Goal: Task Accomplishment & Management: Manage account settings

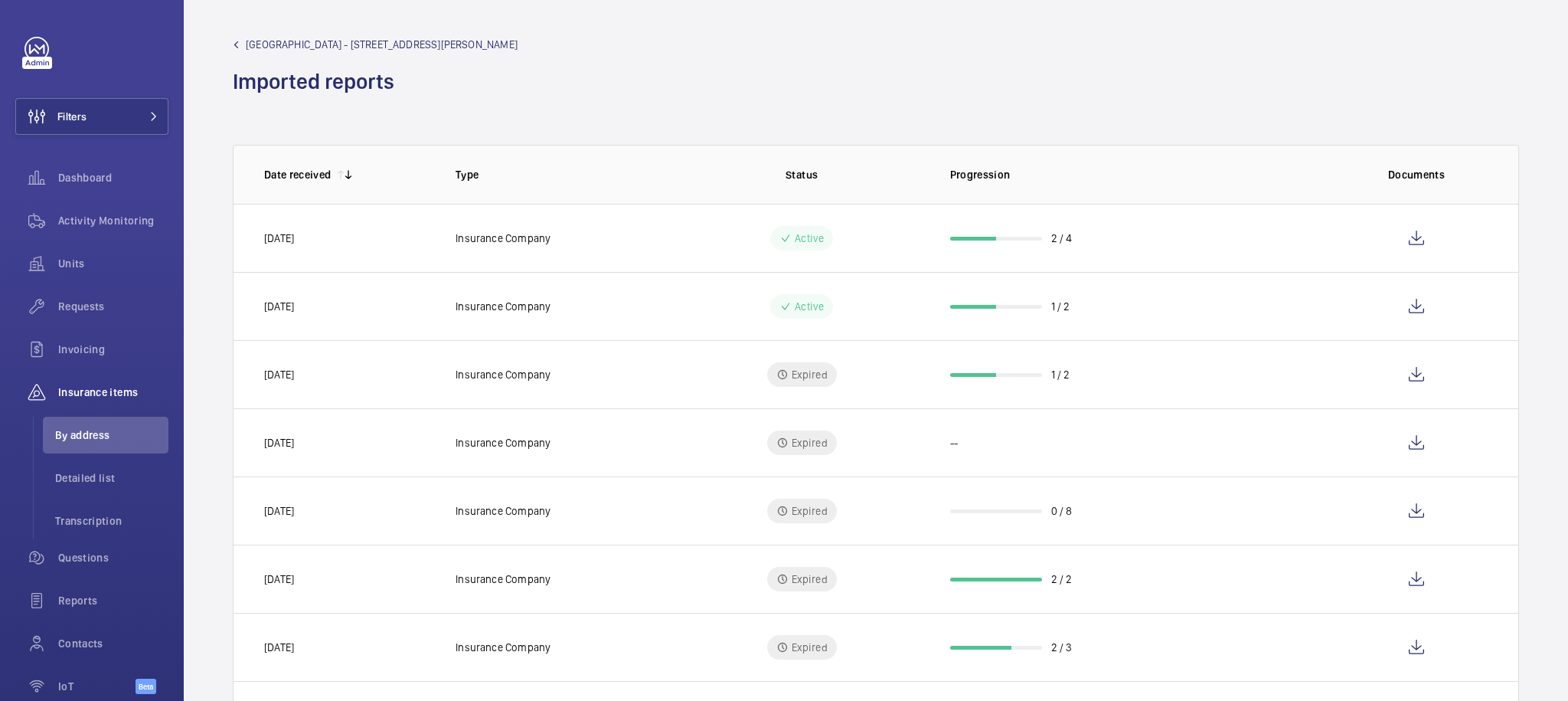
click at [669, 64] on div "Tolworth Towers - 459 Ewell Rd, Imported reports" at bounding box center [876, 66] width 1286 height 59
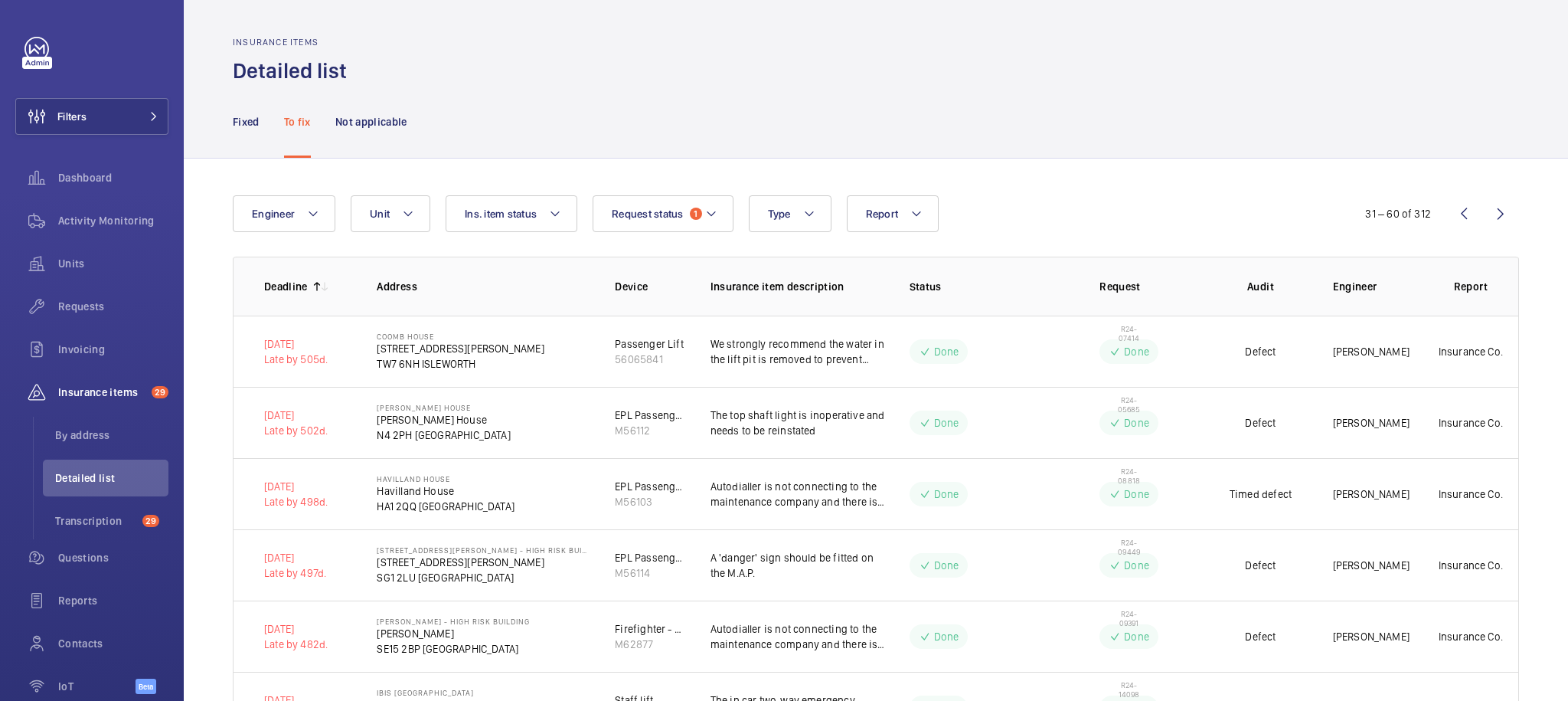
click at [240, 123] on p "Fixed" at bounding box center [246, 122] width 26 height 15
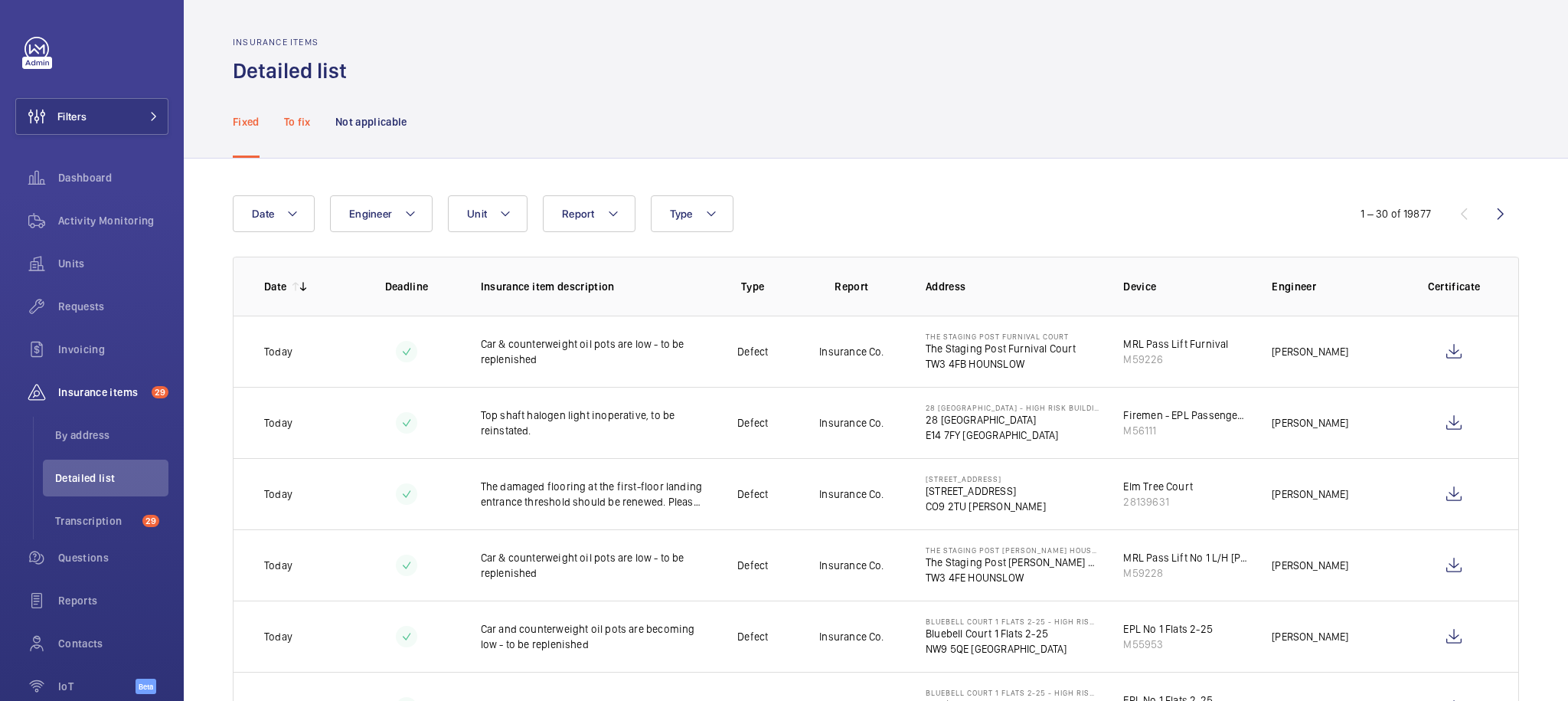
click at [294, 121] on p "To fix" at bounding box center [297, 122] width 26 height 15
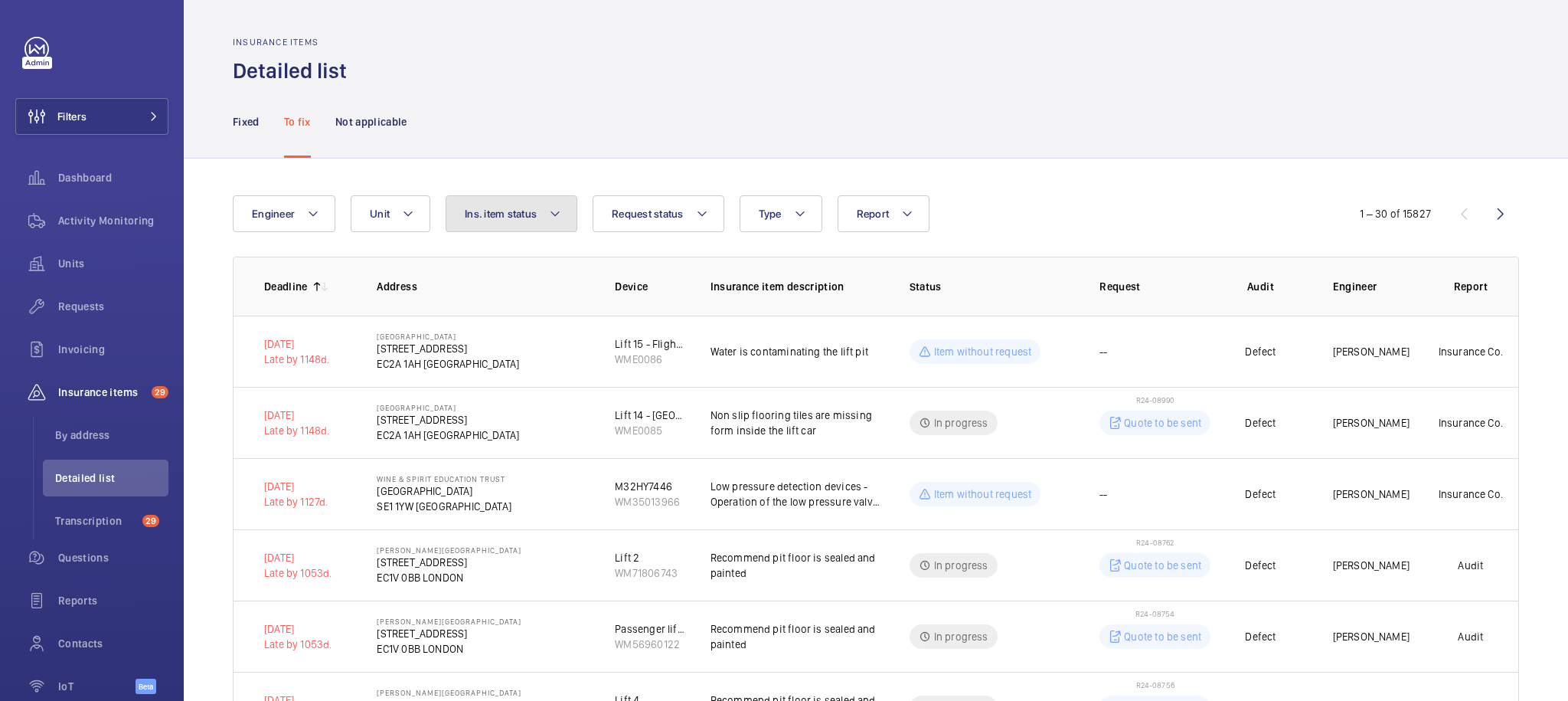
click at [546, 222] on button "Ins. item status" at bounding box center [511, 213] width 131 height 37
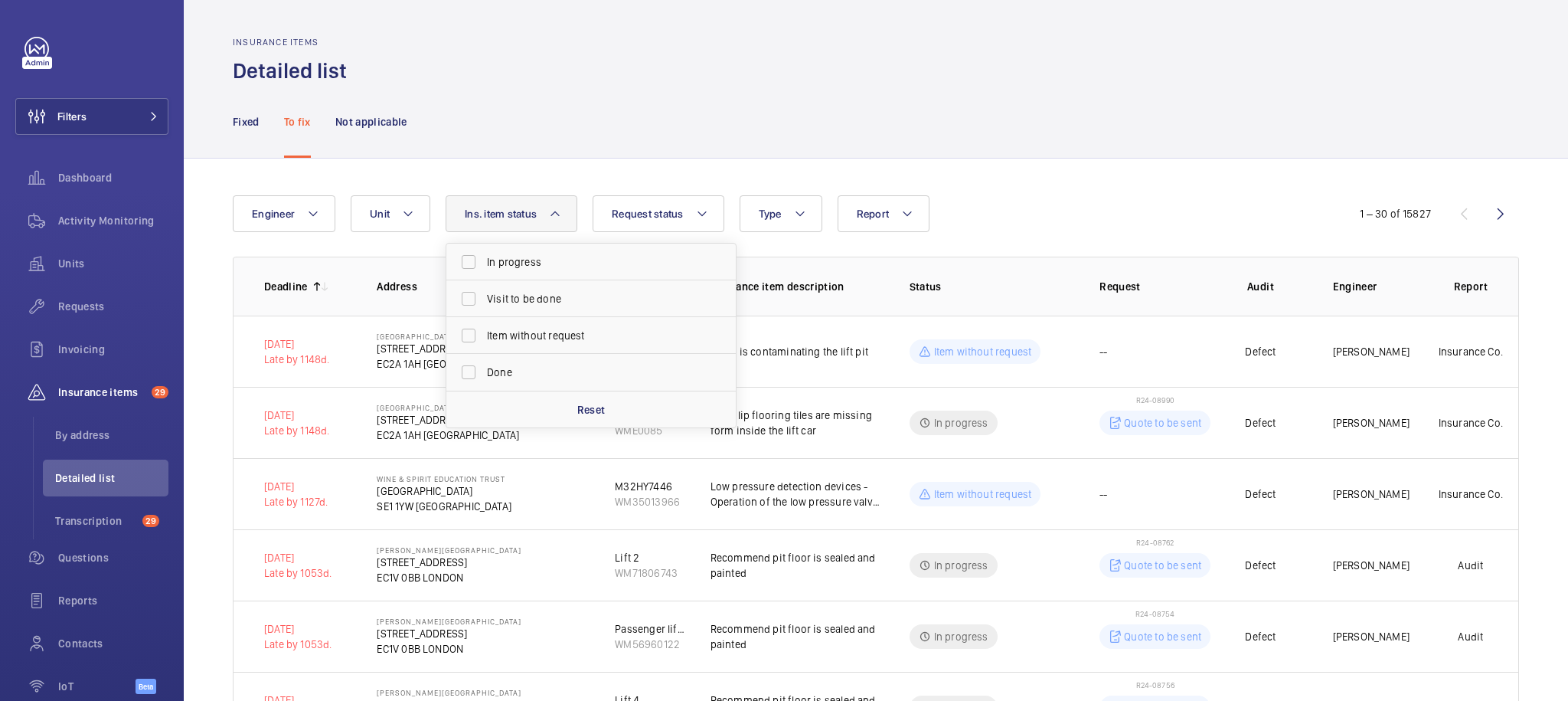
click at [583, 155] on div "Fixed To fix Not applicable" at bounding box center [876, 121] width 1286 height 73
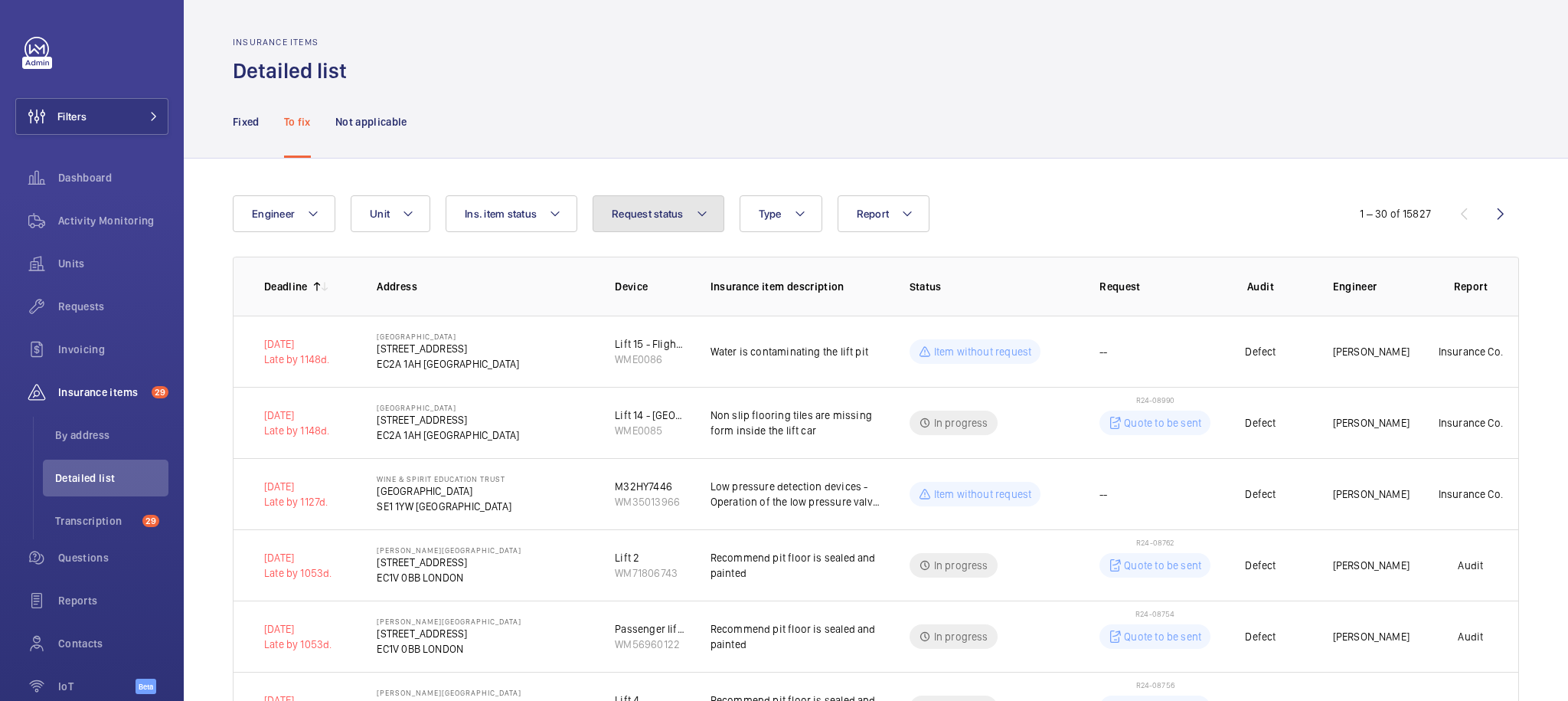
click at [641, 213] on span "Request status" at bounding box center [648, 213] width 72 height 12
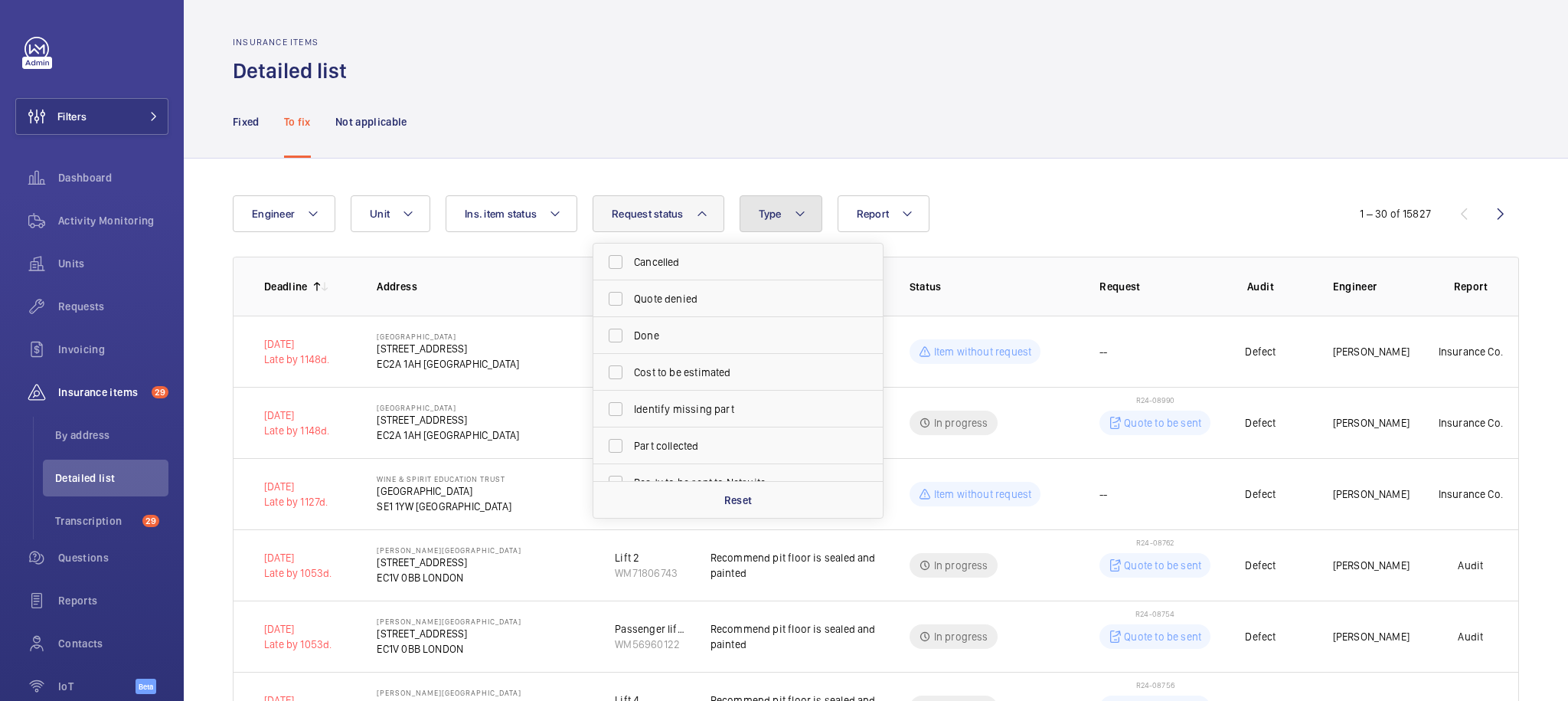
click at [795, 212] on mat-icon at bounding box center [800, 213] width 12 height 19
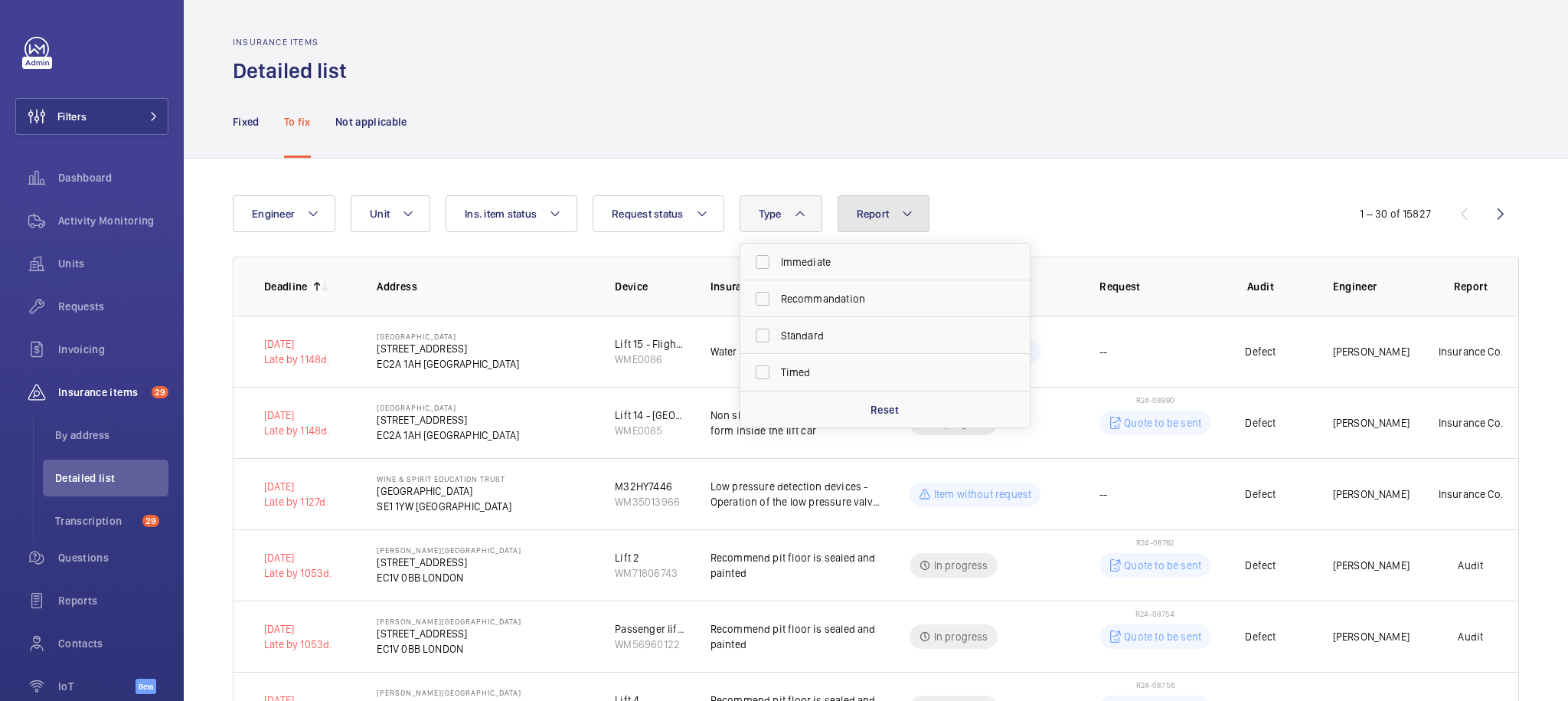
click at [872, 202] on button "Report" at bounding box center [883, 213] width 93 height 37
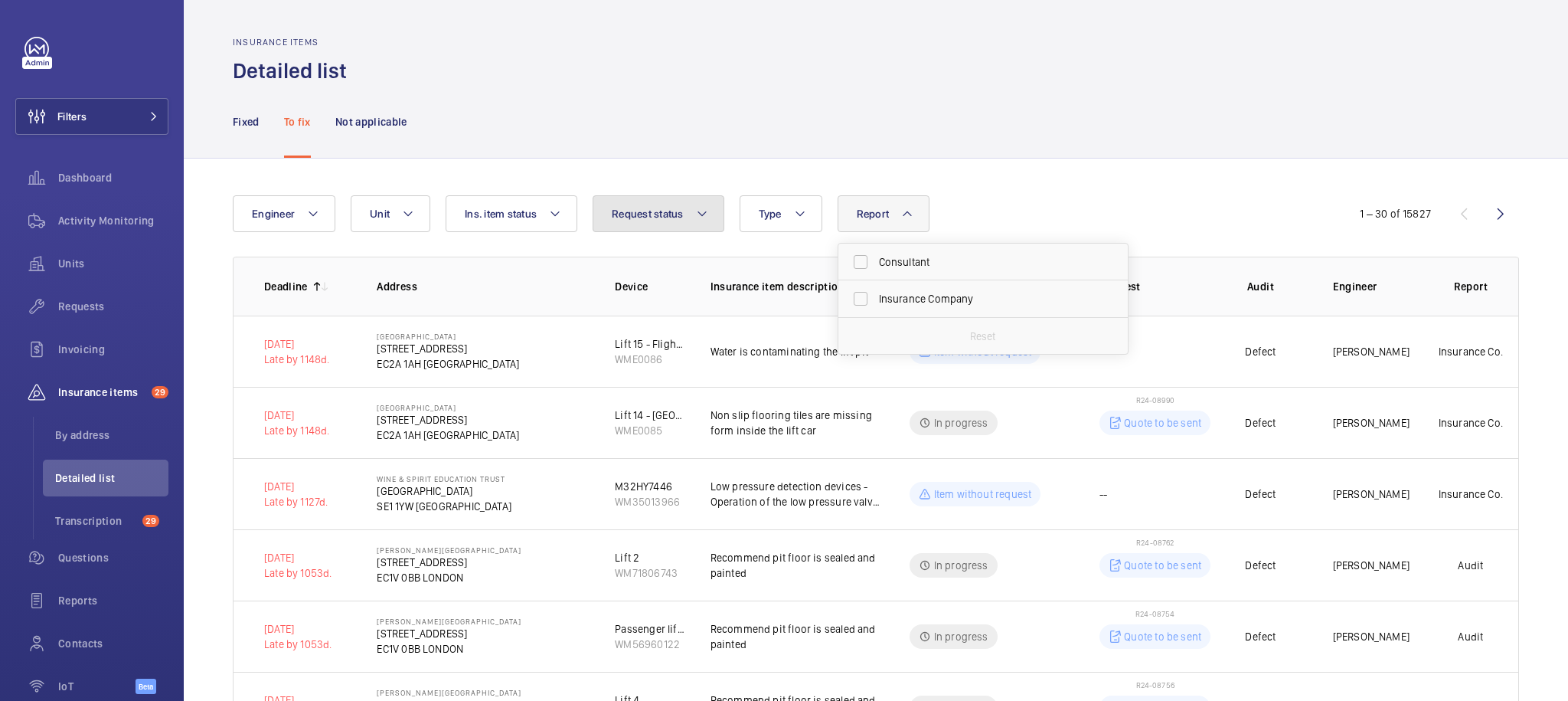
click at [664, 212] on span "Request status" at bounding box center [648, 213] width 72 height 12
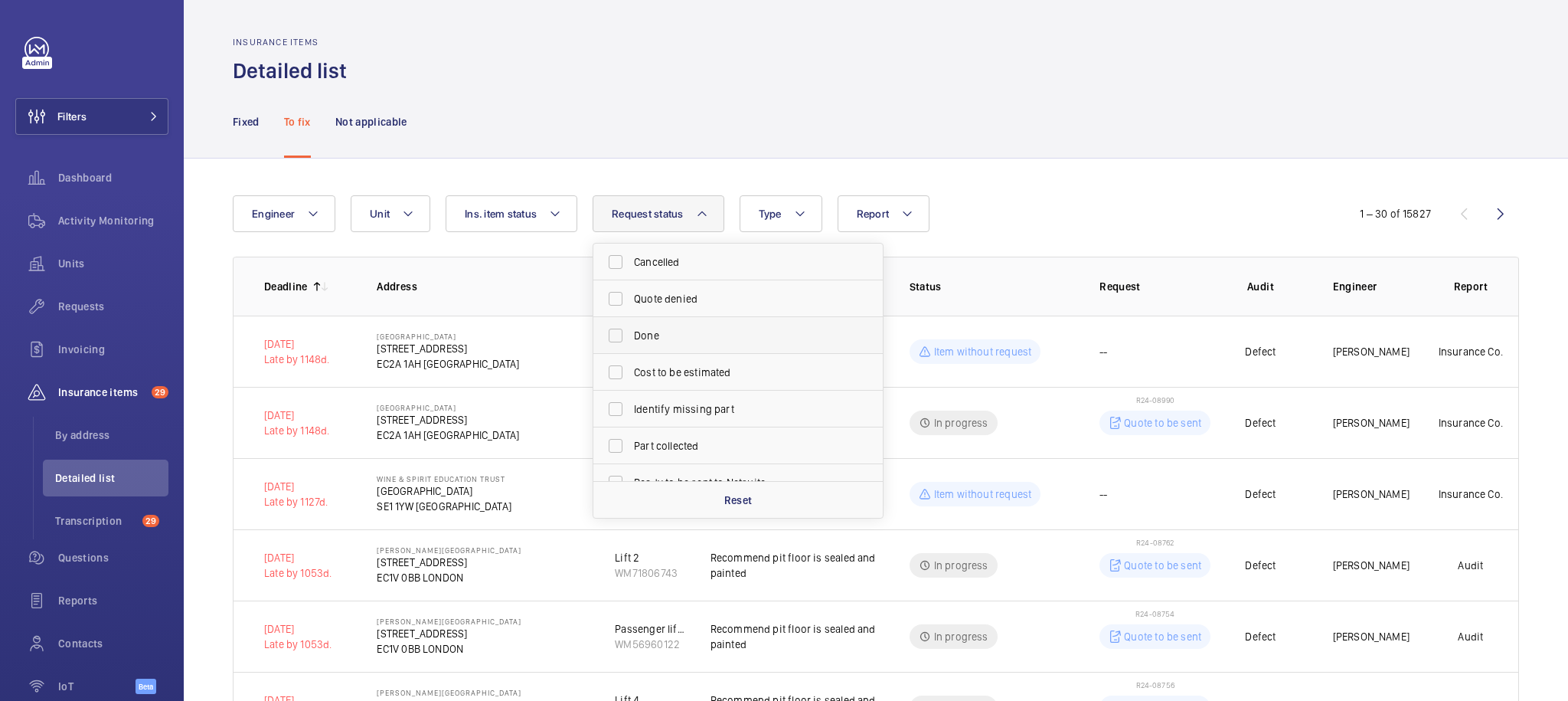
click at [663, 336] on span "Done" at bounding box center [739, 336] width 211 height 15
click at [631, 336] on input "Done" at bounding box center [615, 336] width 31 height 31
checkbox input "true"
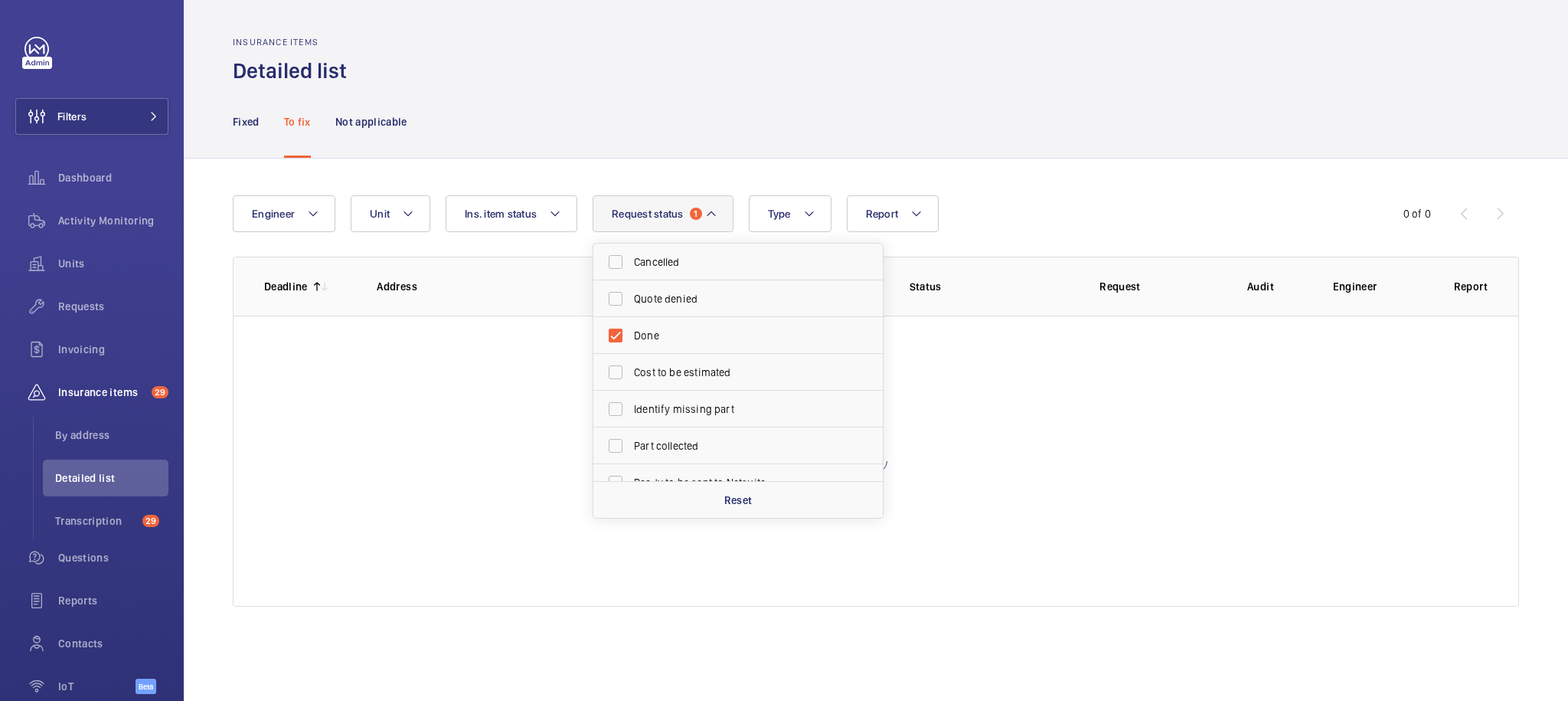
click at [1030, 161] on div "Engineer Unit Report Request status 1 Cancelled Quote denied Done Cost to be es…" at bounding box center [876, 401] width 1384 height 485
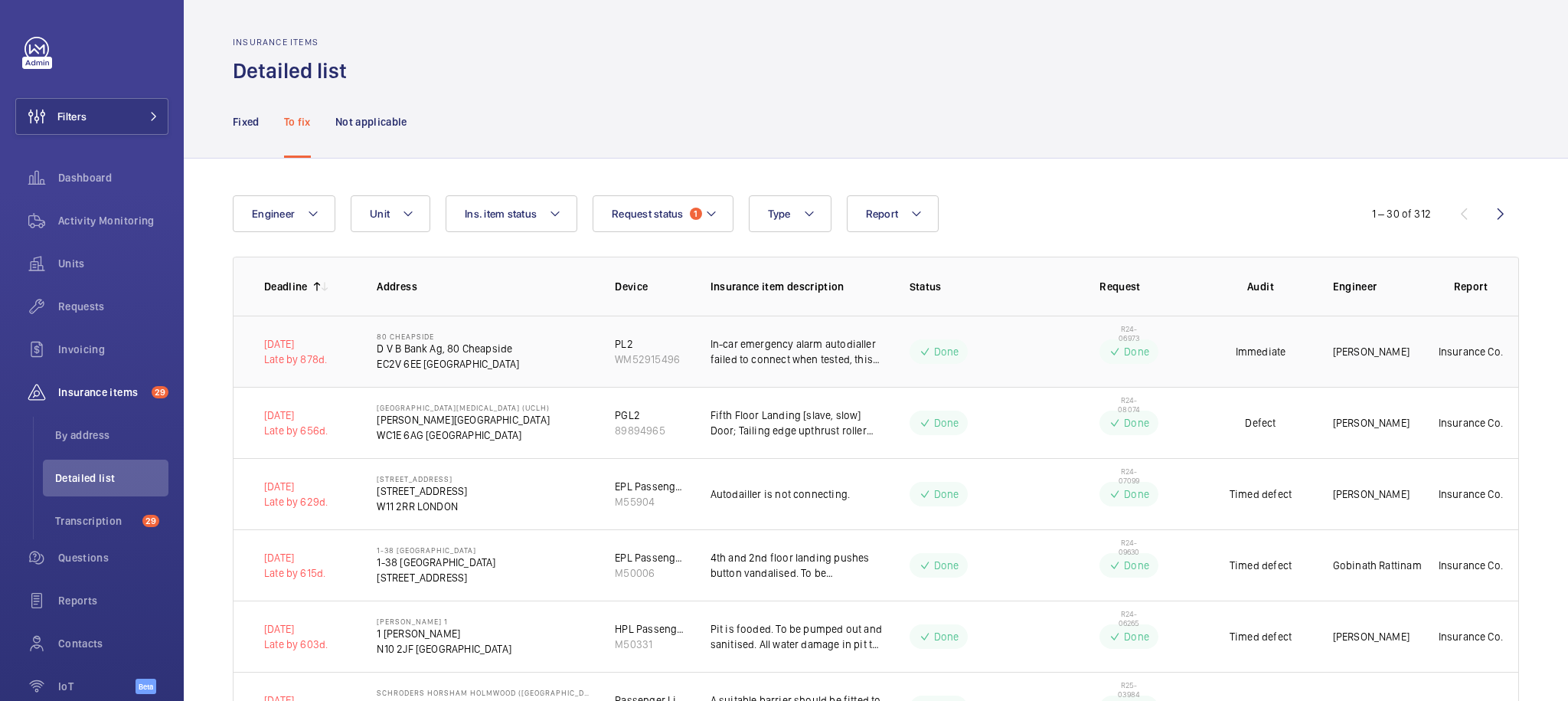
click at [1122, 336] on span "R24-06973" at bounding box center [1128, 333] width 29 height 19
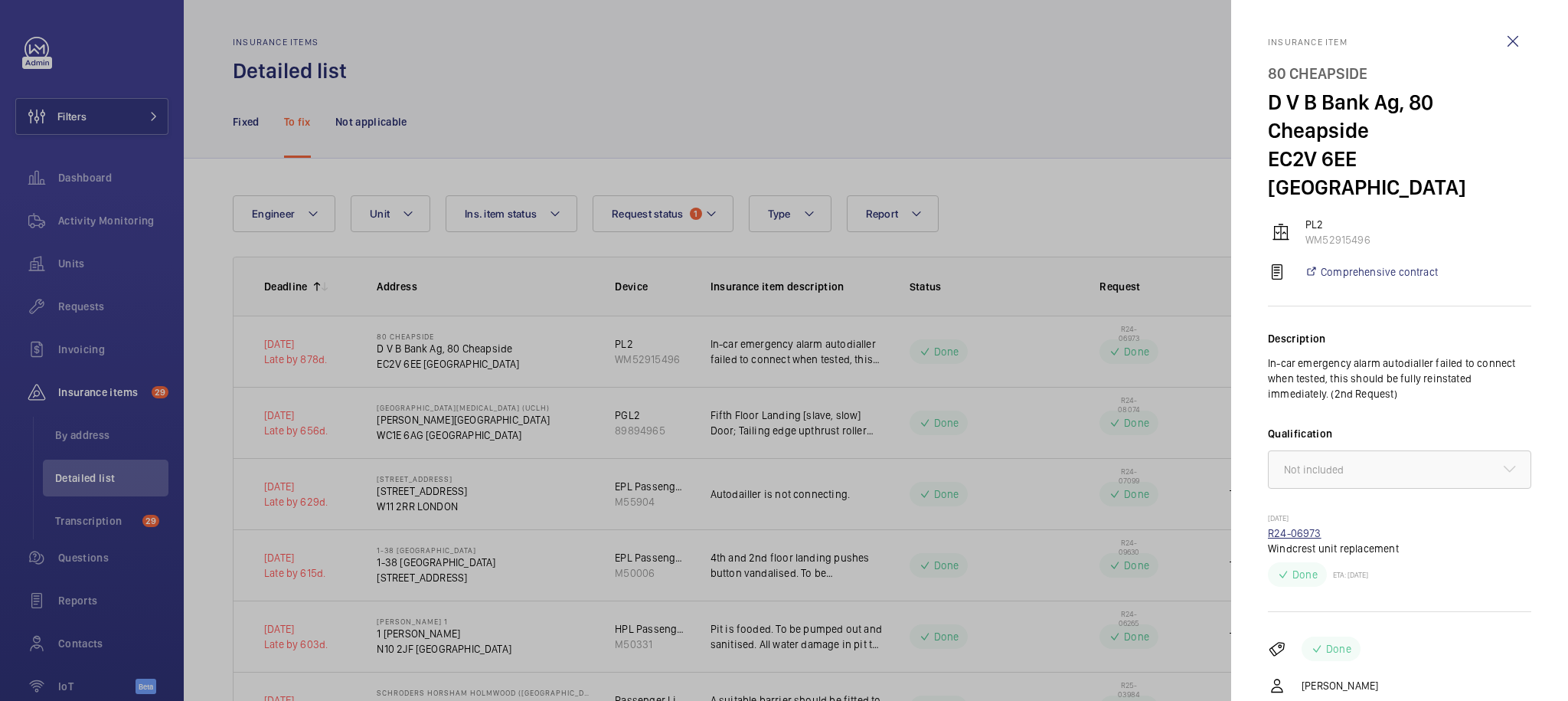
click at [1303, 527] on link "R24-06973" at bounding box center [1294, 533] width 54 height 12
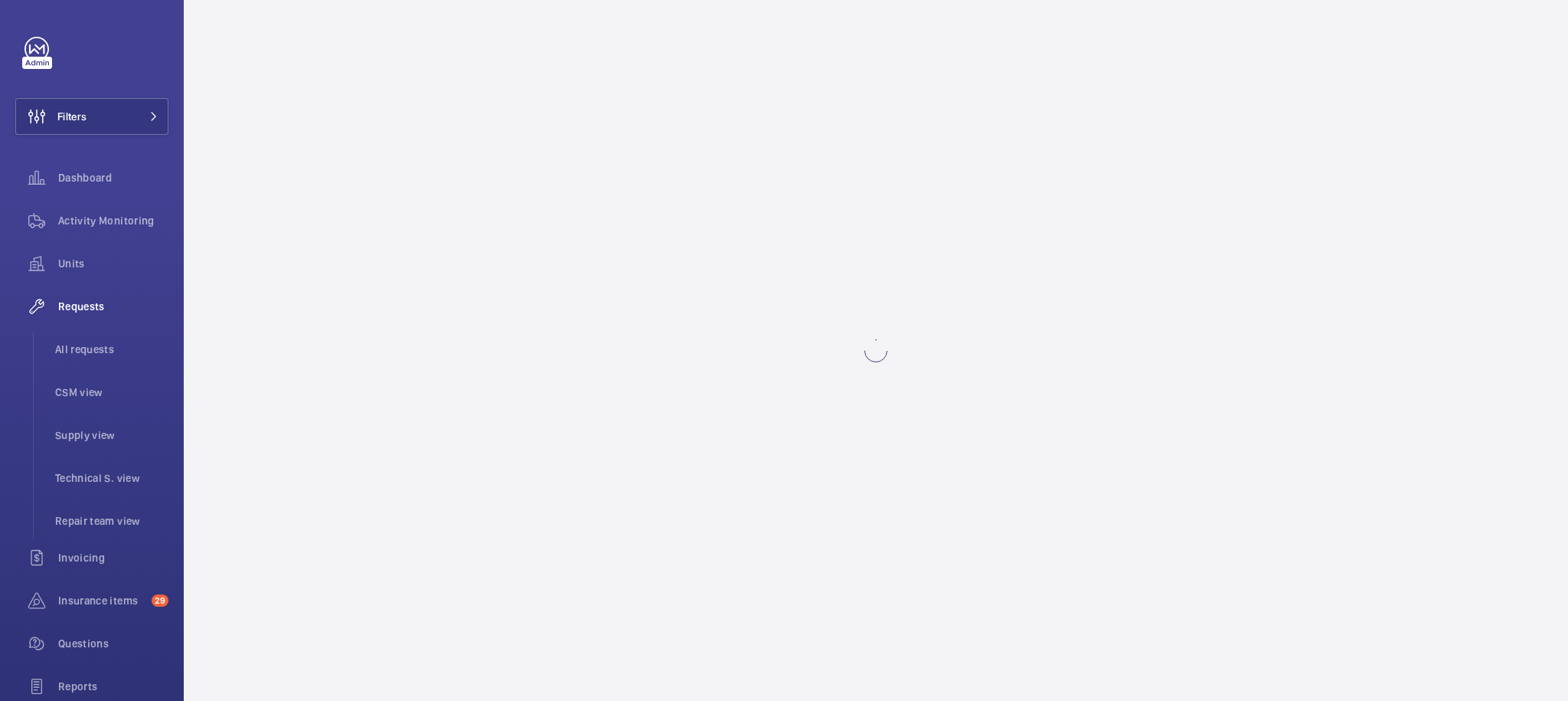
click at [1303, 509] on div at bounding box center [784, 350] width 1568 height 701
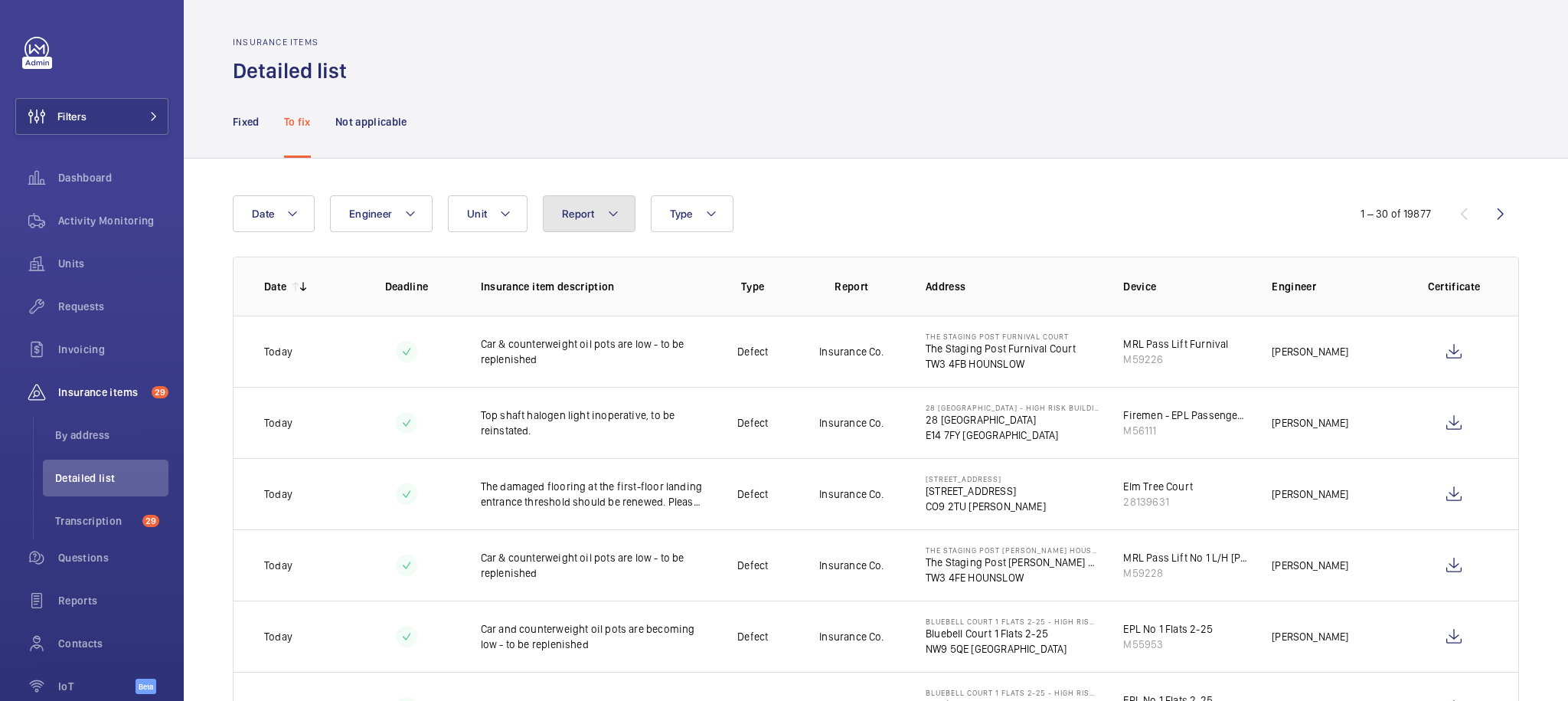
click at [595, 204] on button "Report" at bounding box center [589, 213] width 93 height 37
click at [806, 196] on div "Date Engineer Unit Report Type" at bounding box center [784, 213] width 1102 height 37
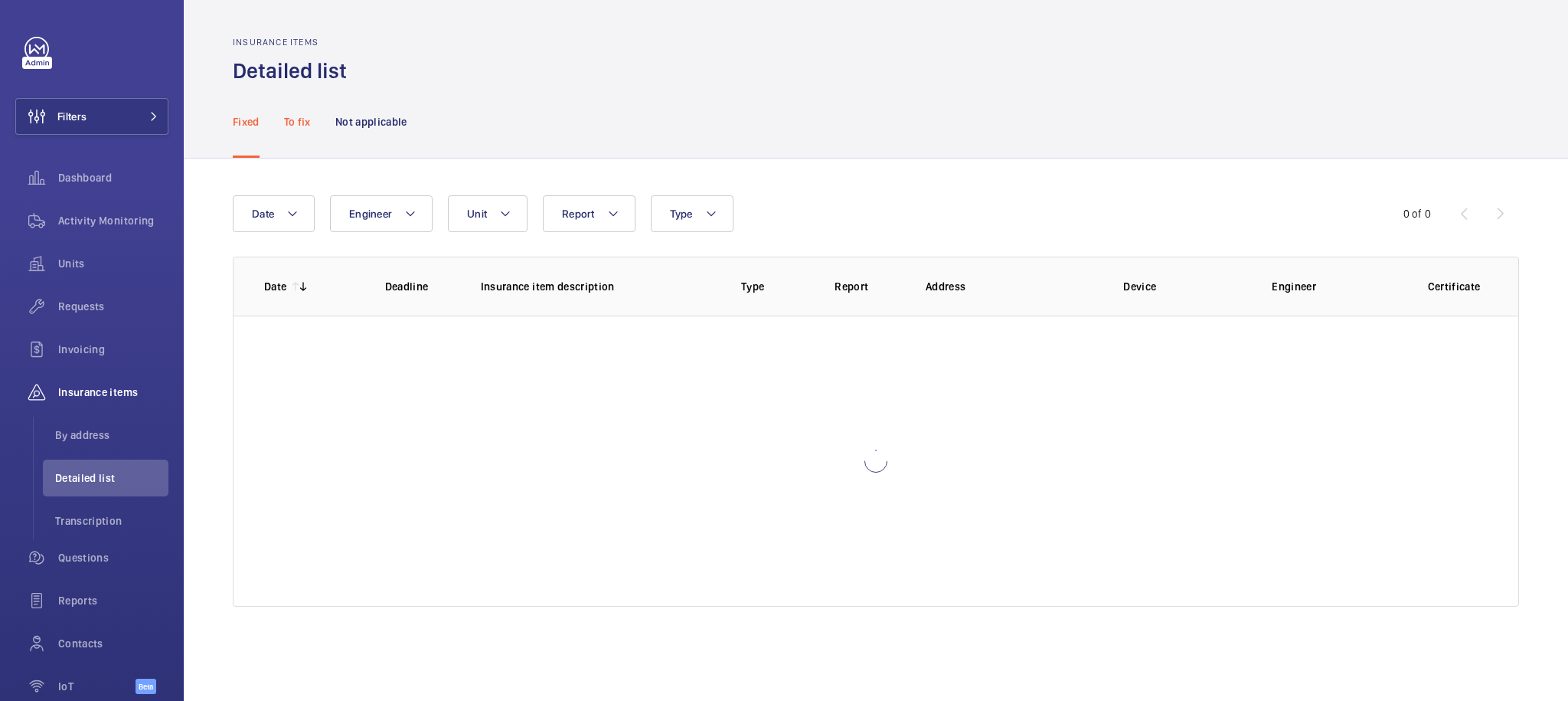
click at [300, 126] on p "To fix" at bounding box center [297, 122] width 26 height 15
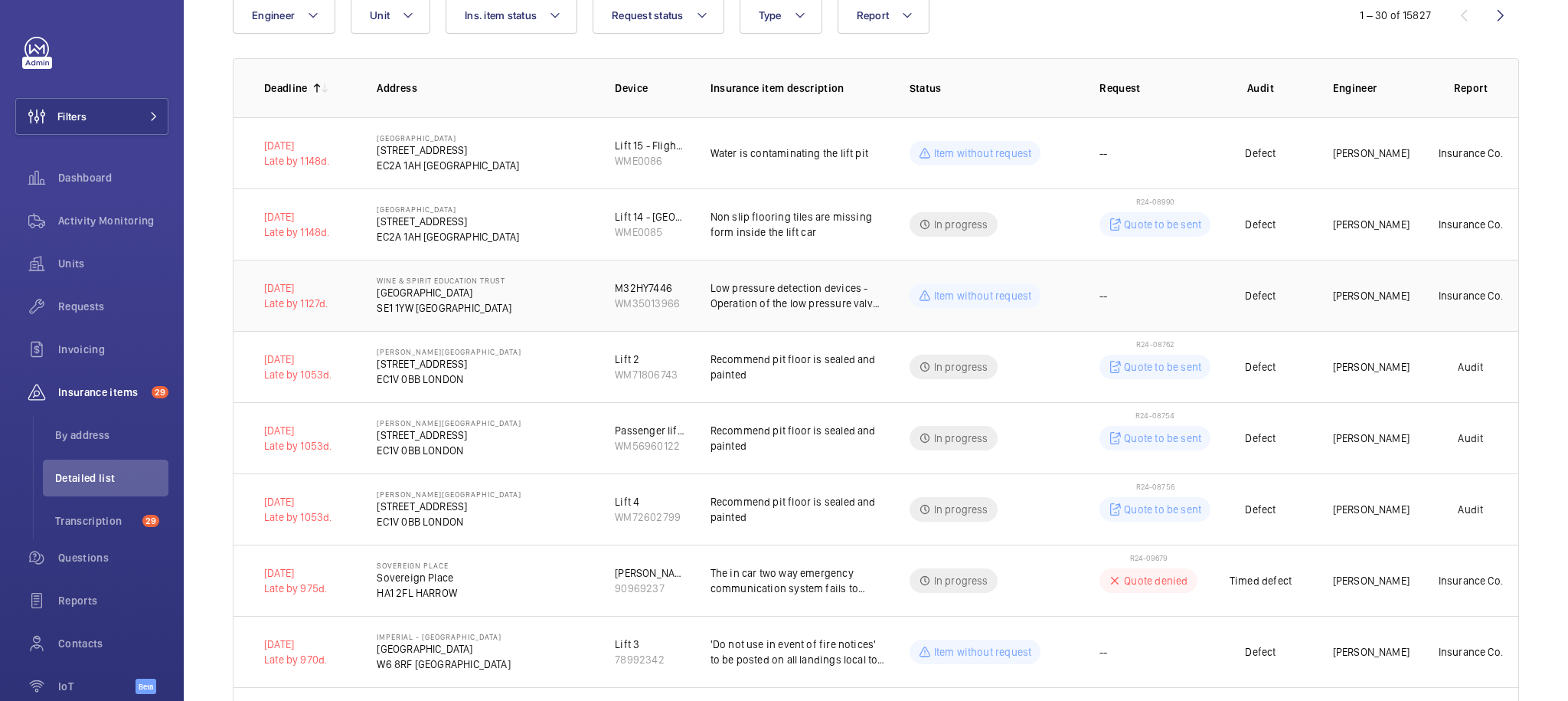
scroll to position [202, 0]
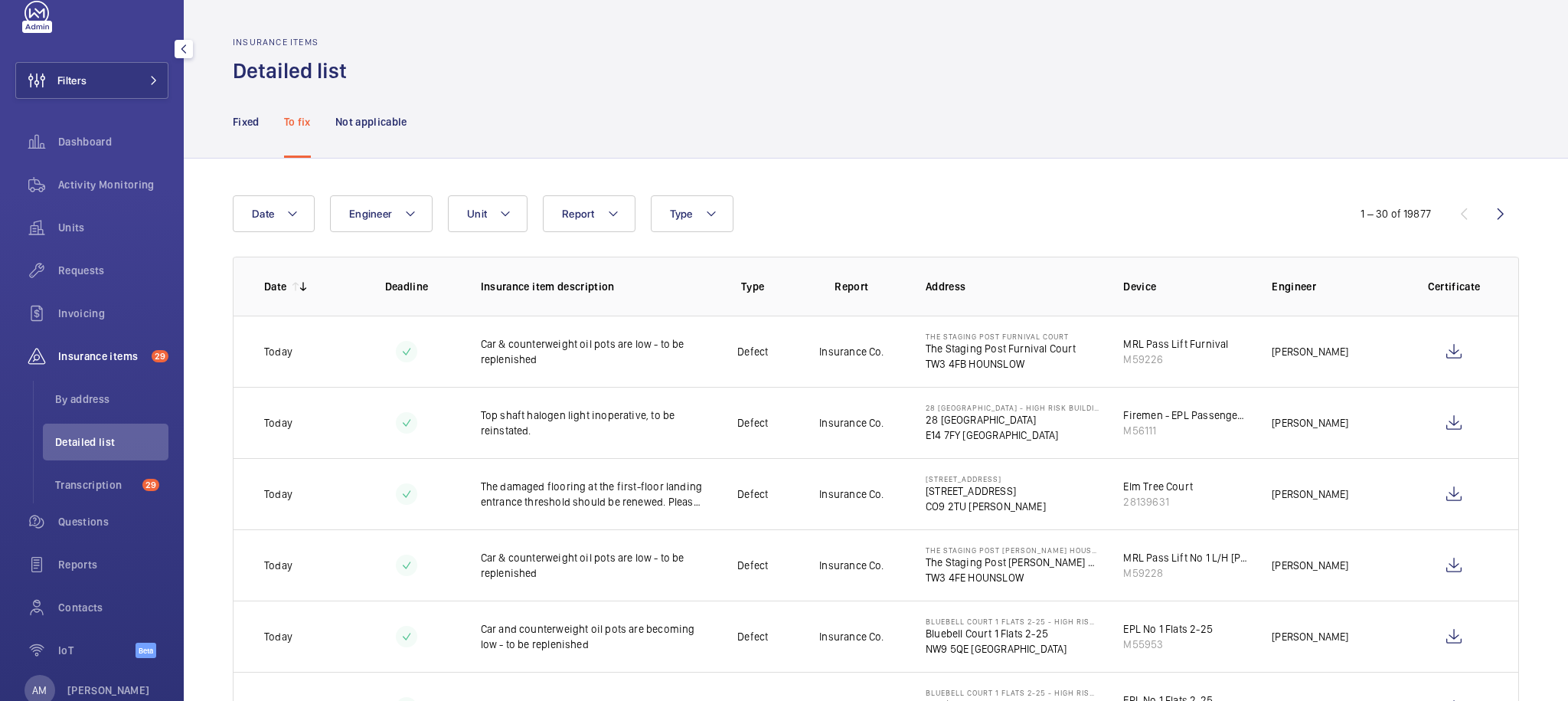
scroll to position [93, 0]
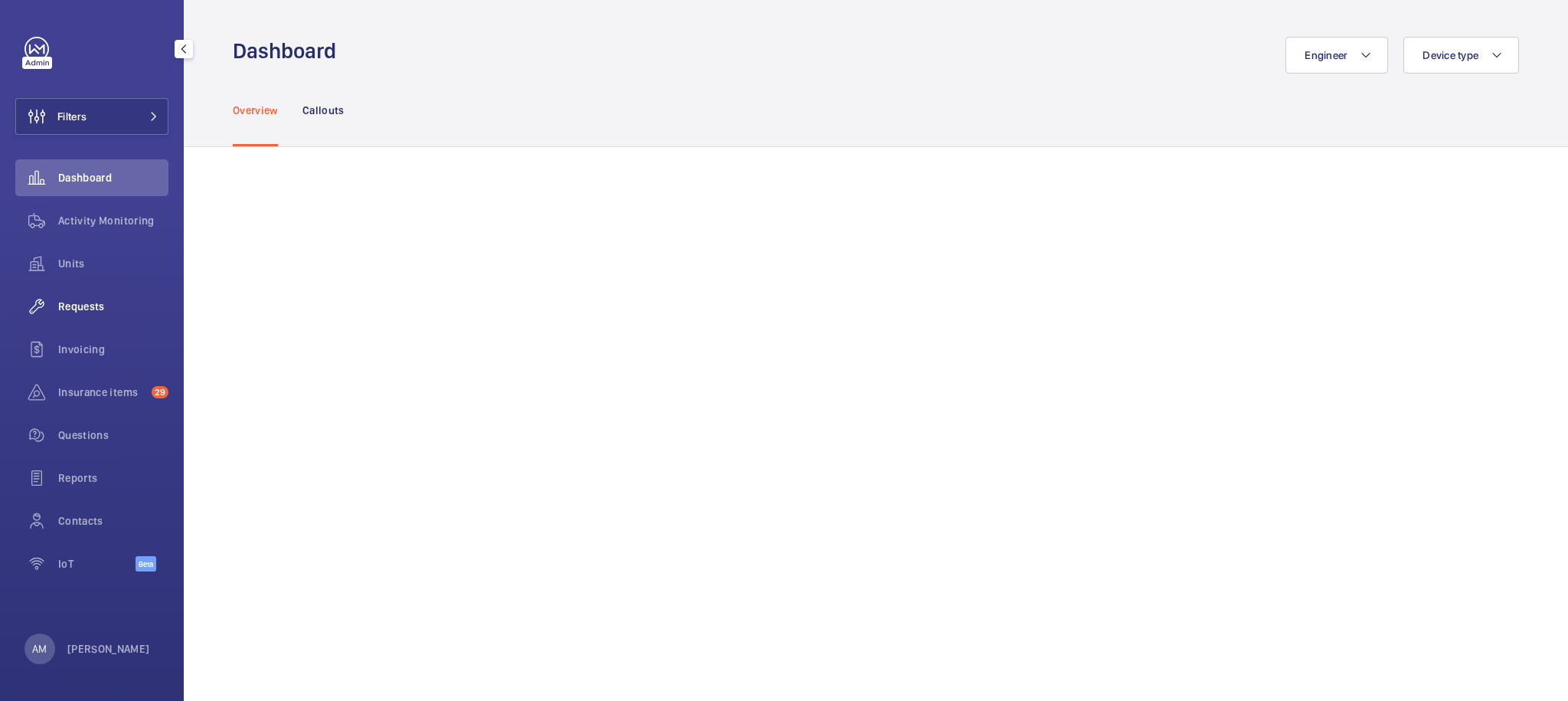
click at [79, 307] on span "Requests" at bounding box center [113, 307] width 110 height 15
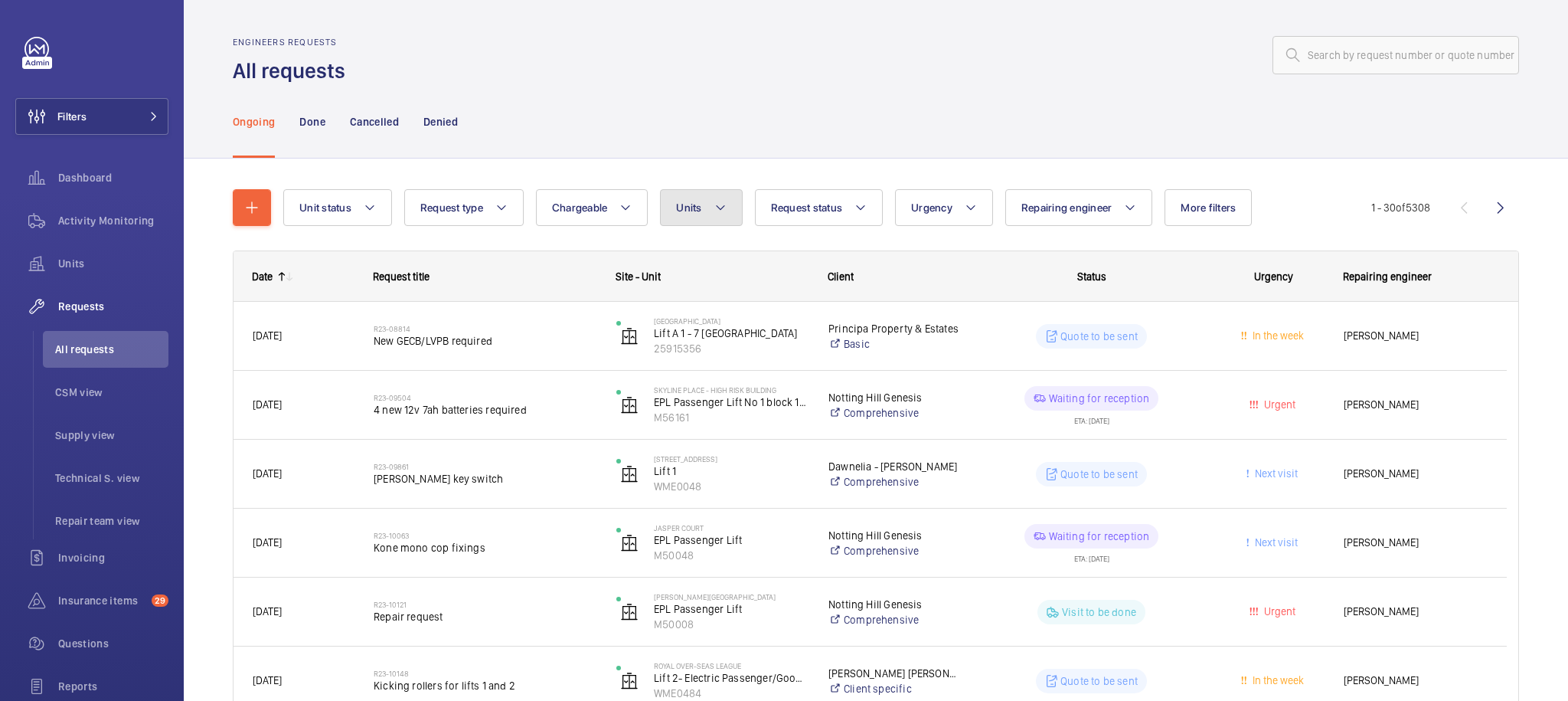
click at [727, 219] on button "Units" at bounding box center [701, 207] width 82 height 37
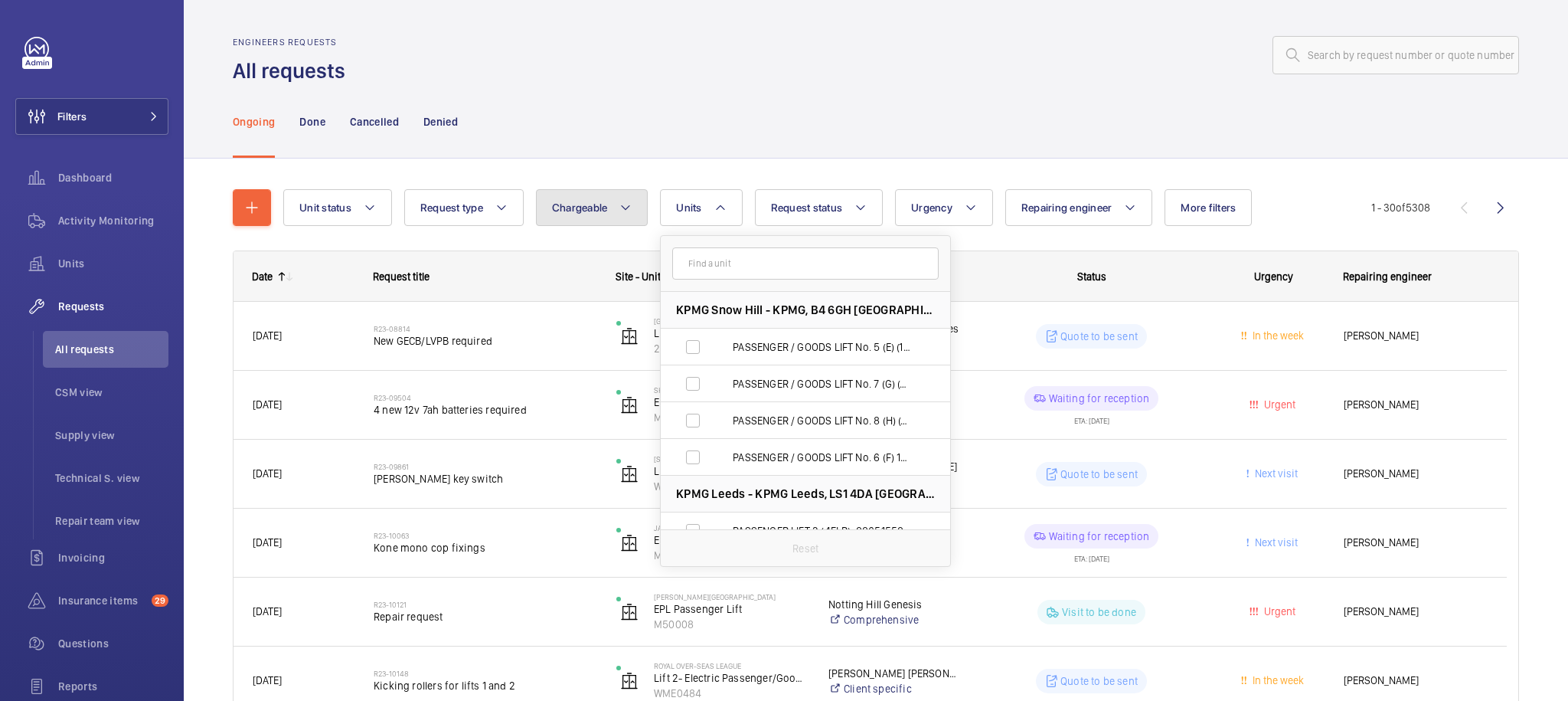
click at [607, 214] on button "Chargeable" at bounding box center [592, 207] width 113 height 37
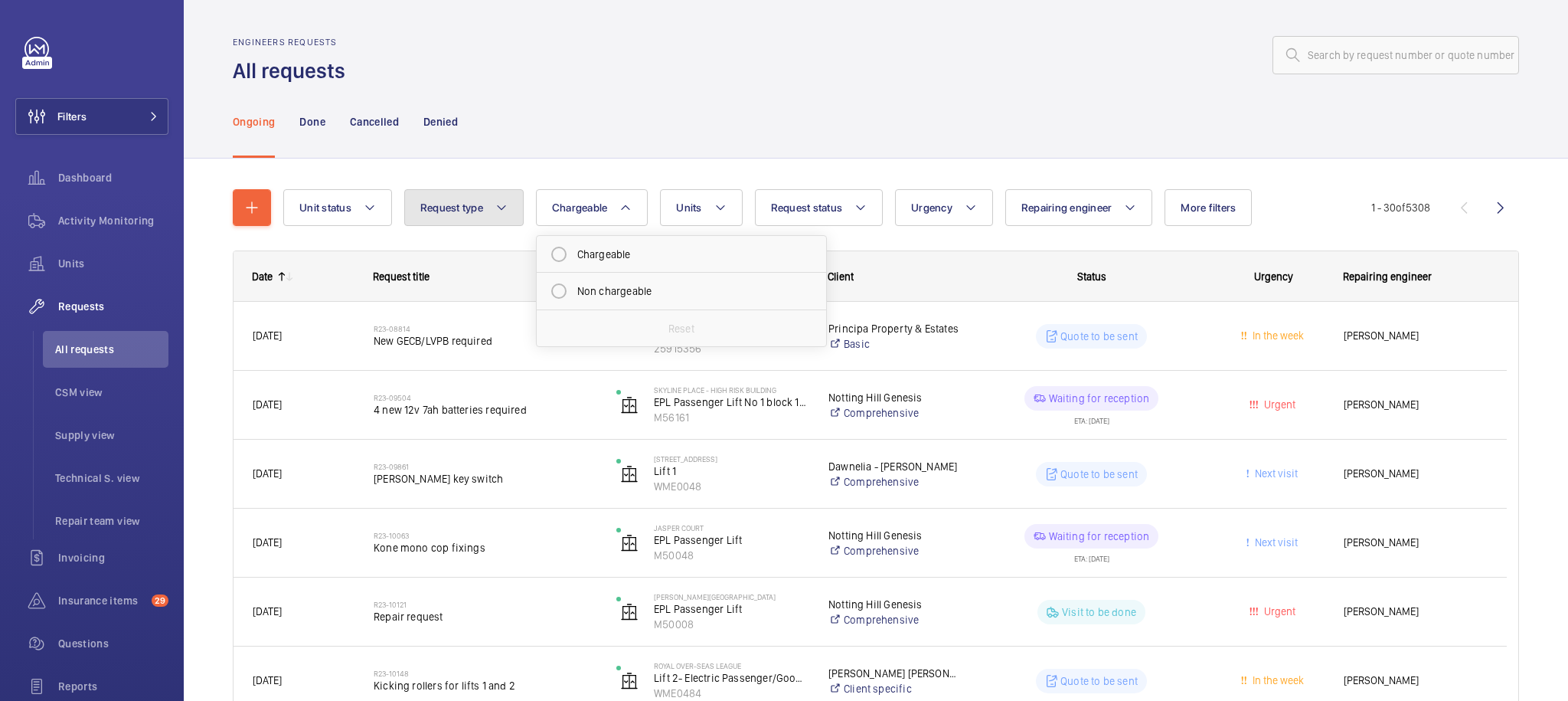
click at [488, 212] on button "Request type" at bounding box center [464, 207] width 119 height 37
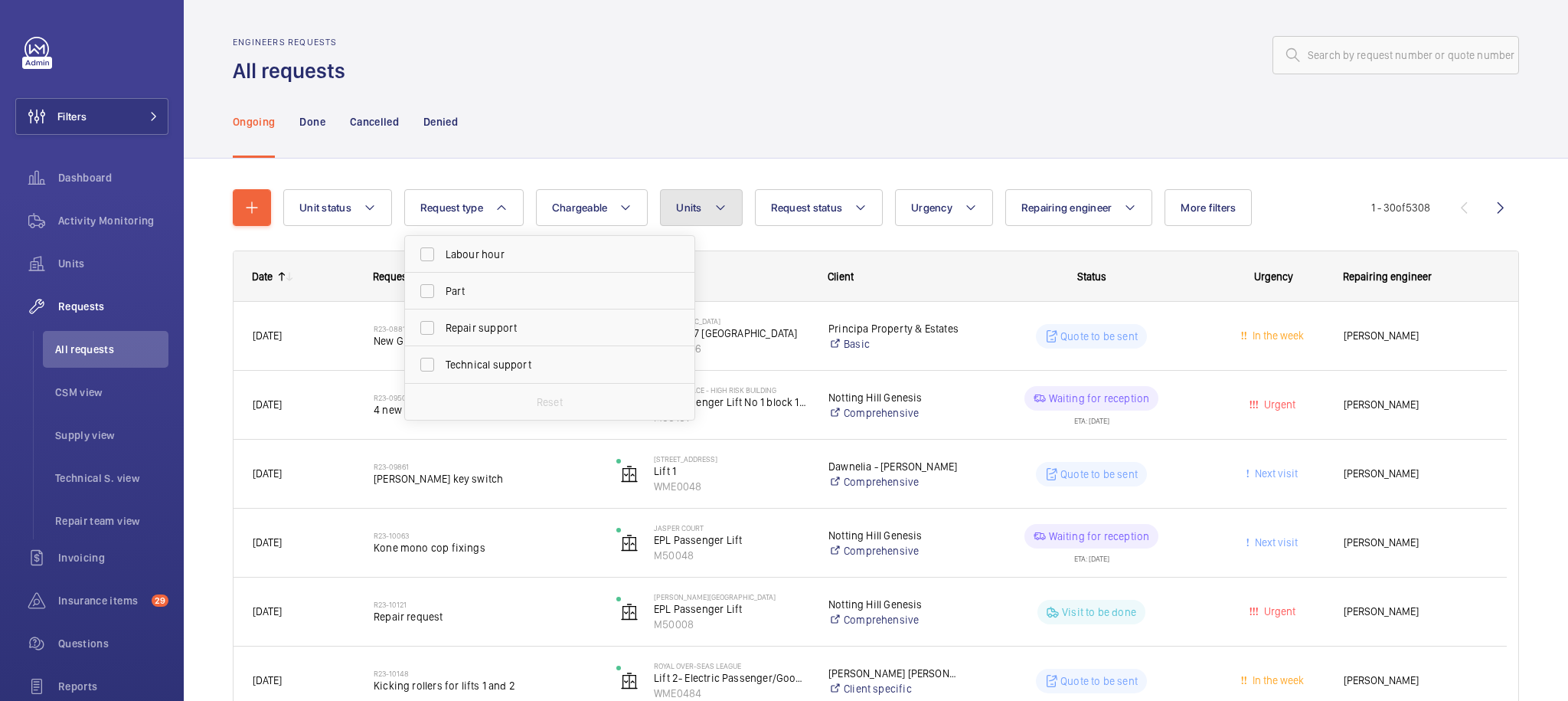
click at [685, 208] on span "Units" at bounding box center [689, 207] width 26 height 12
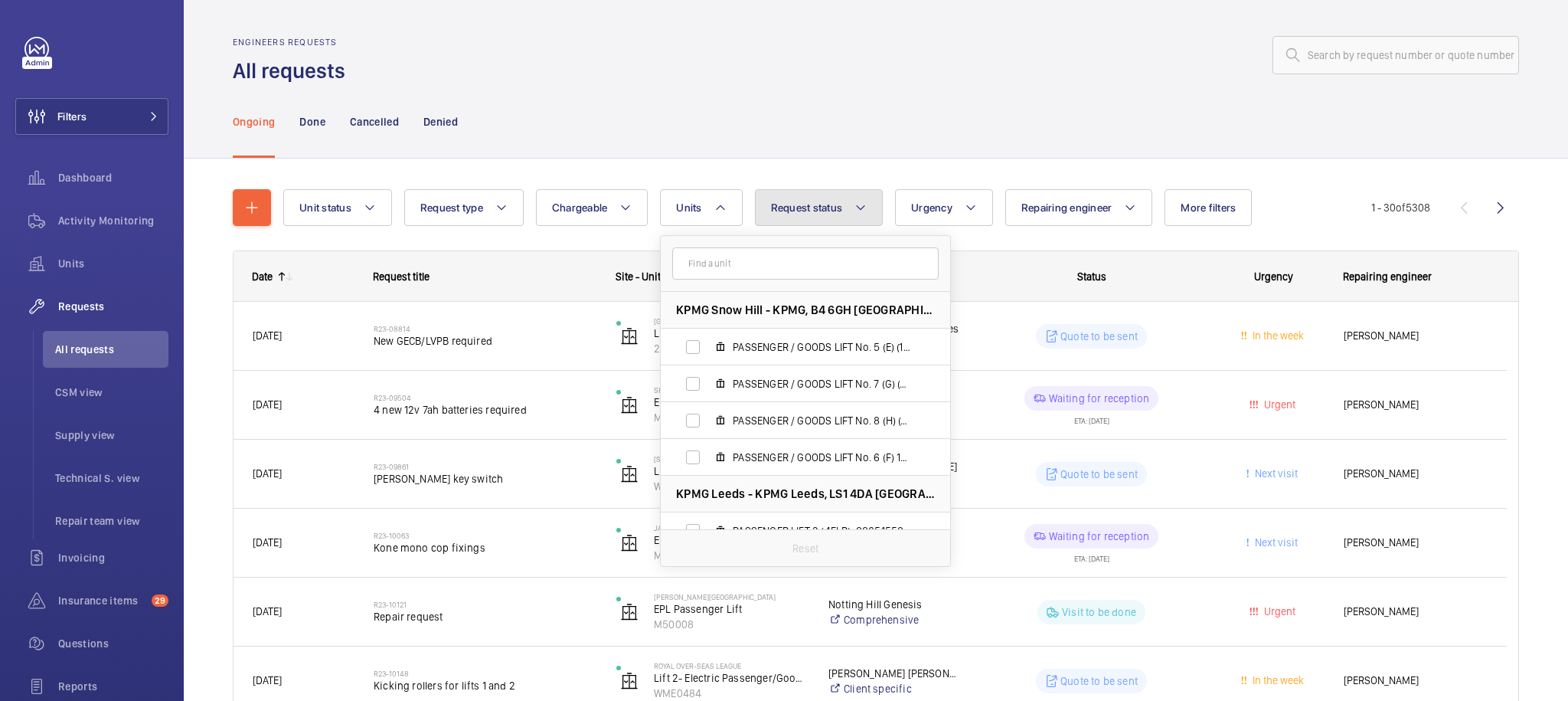
click at [842, 204] on span "Request status" at bounding box center [807, 207] width 72 height 12
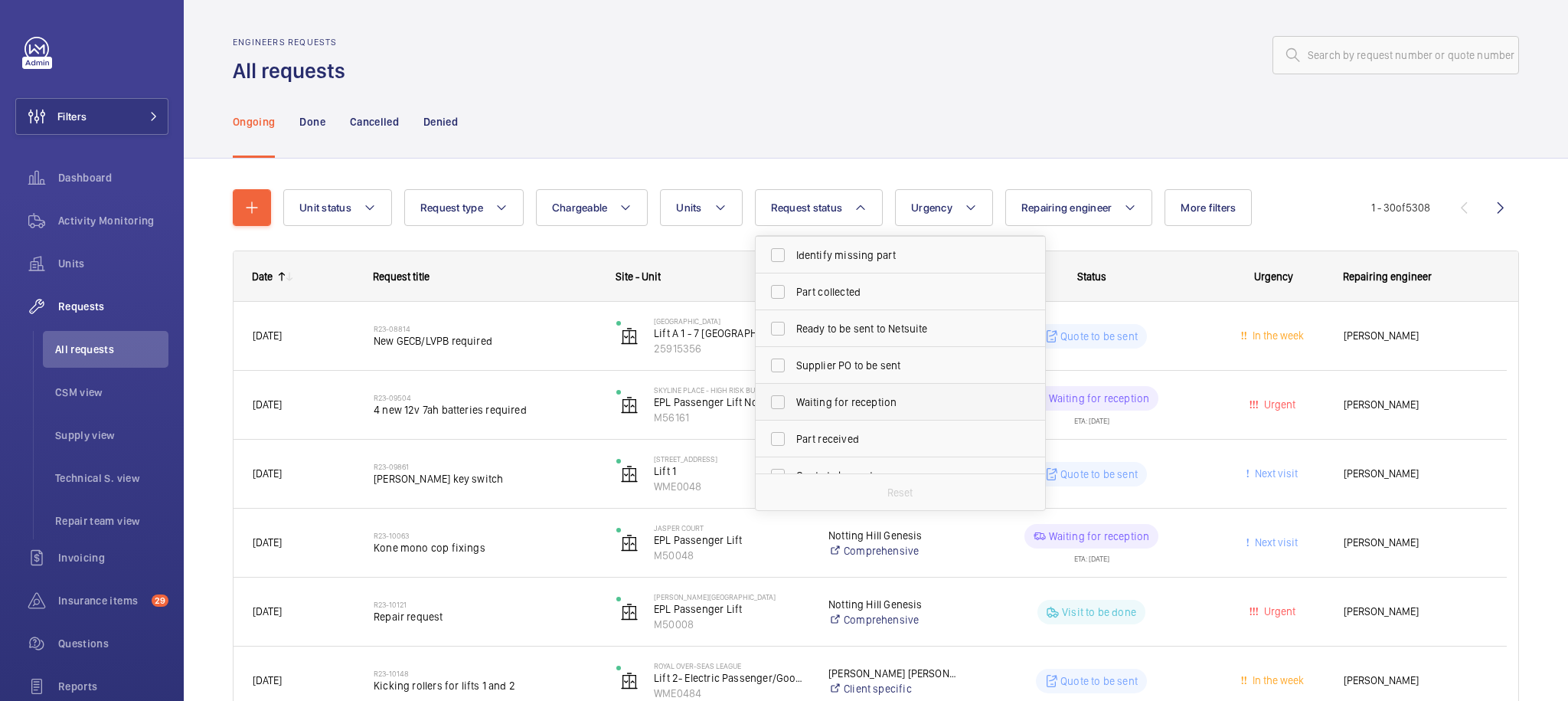
scroll to position [146, 0]
click at [848, 335] on span "Part received" at bounding box center [901, 329] width 211 height 15
click at [793, 335] on input "Part received" at bounding box center [778, 329] width 31 height 31
checkbox input "true"
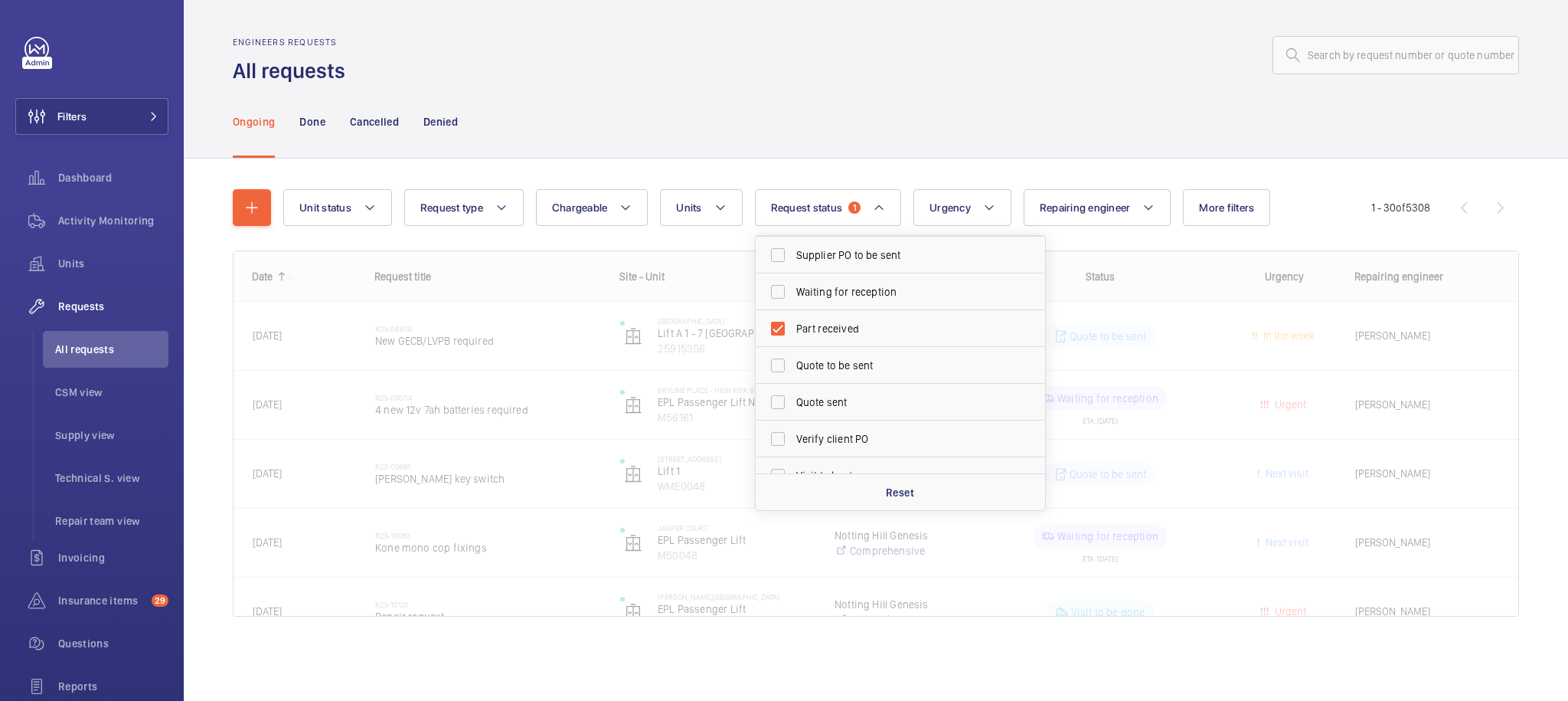
click at [921, 93] on div "Ongoing Done Cancelled Denied" at bounding box center [876, 121] width 1286 height 73
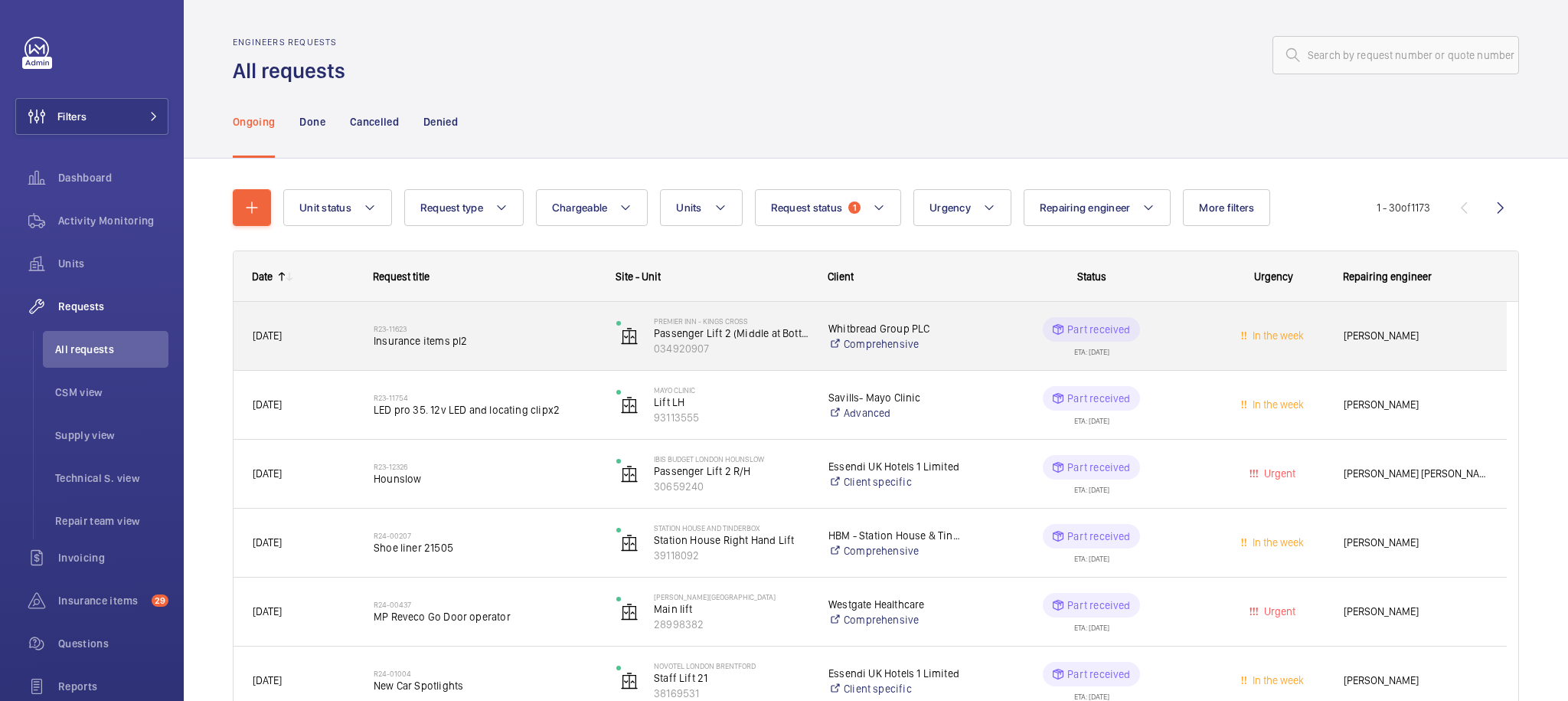
click at [1310, 345] on div "In the week" at bounding box center [1264, 336] width 119 height 49
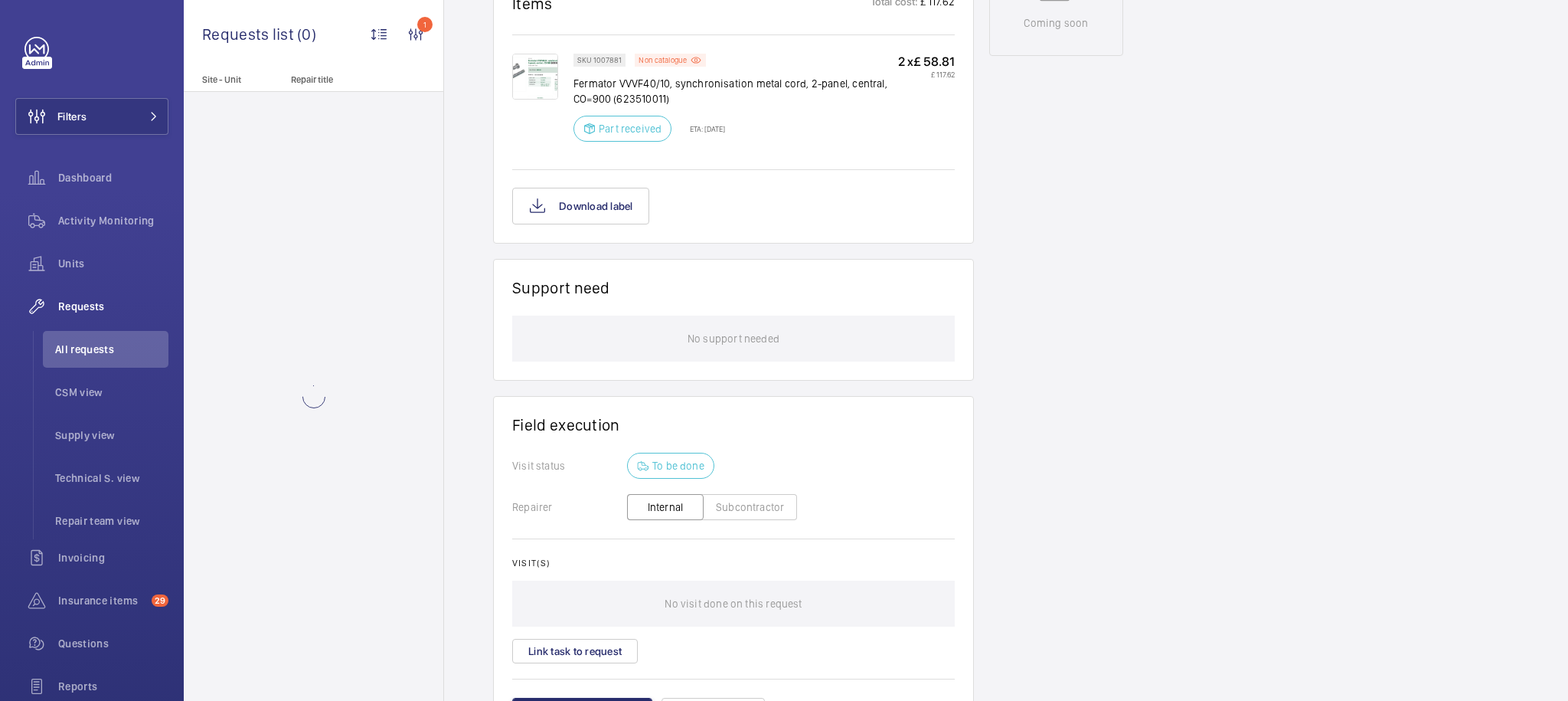
scroll to position [1014, 0]
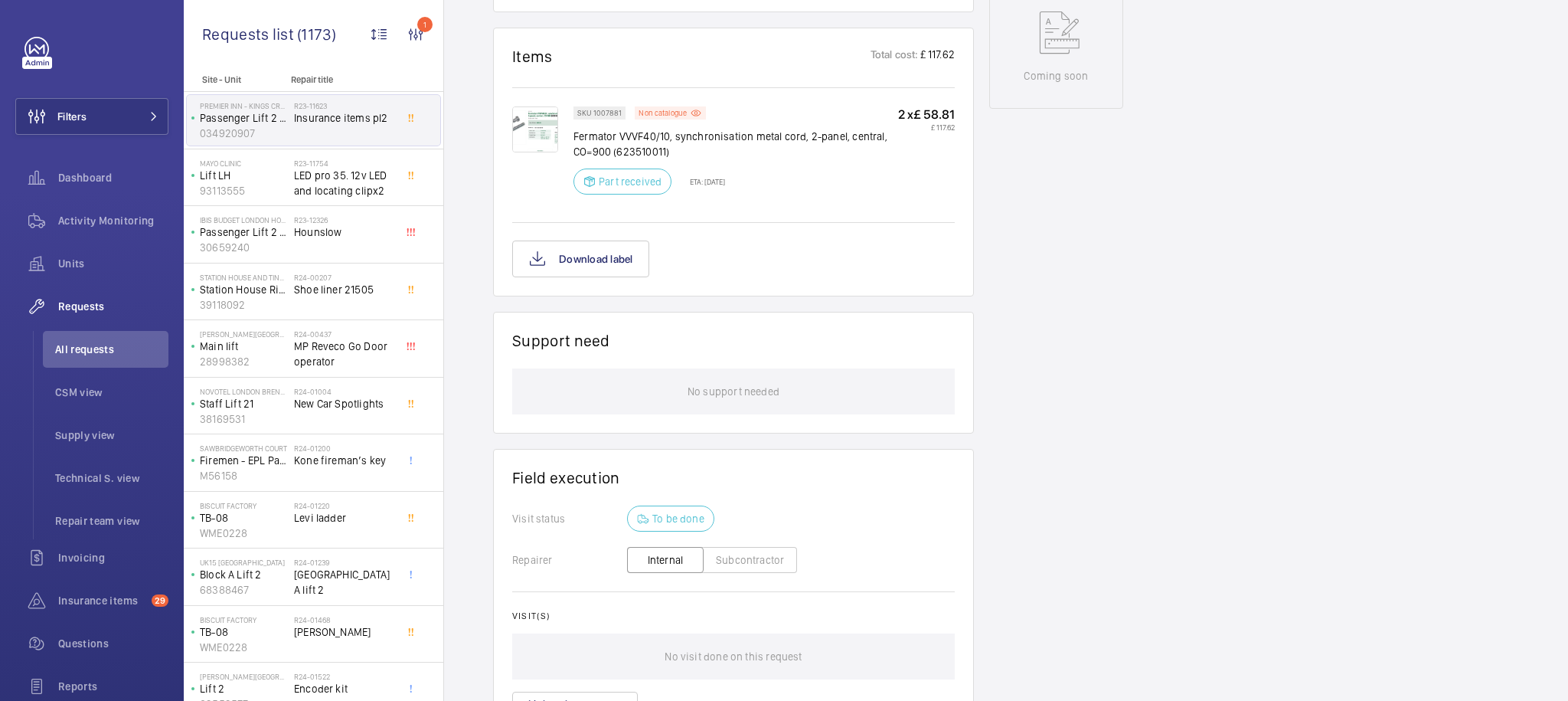
scroll to position [753, 0]
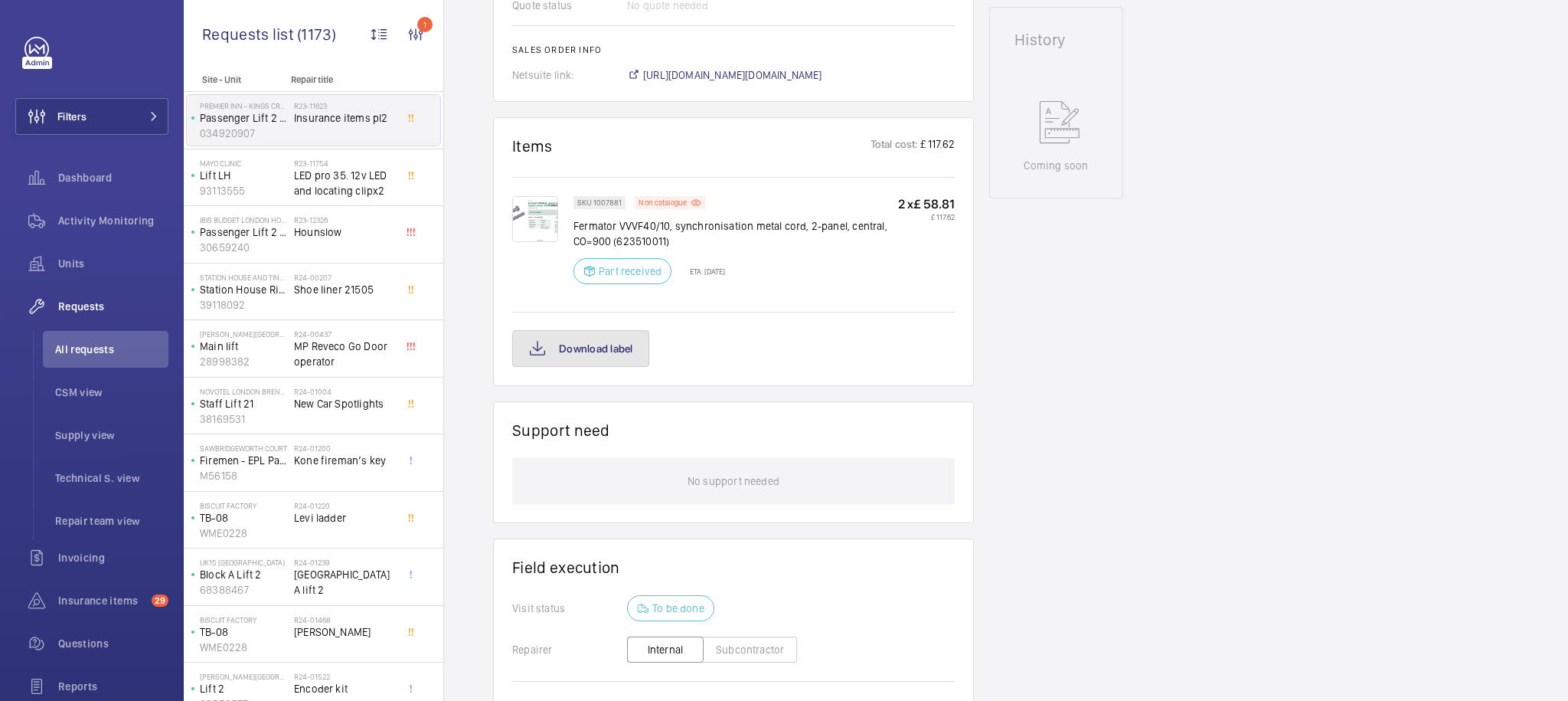
click at [605, 365] on button "Download label" at bounding box center [580, 348] width 137 height 37
